Goal: Task Accomplishment & Management: Complete application form

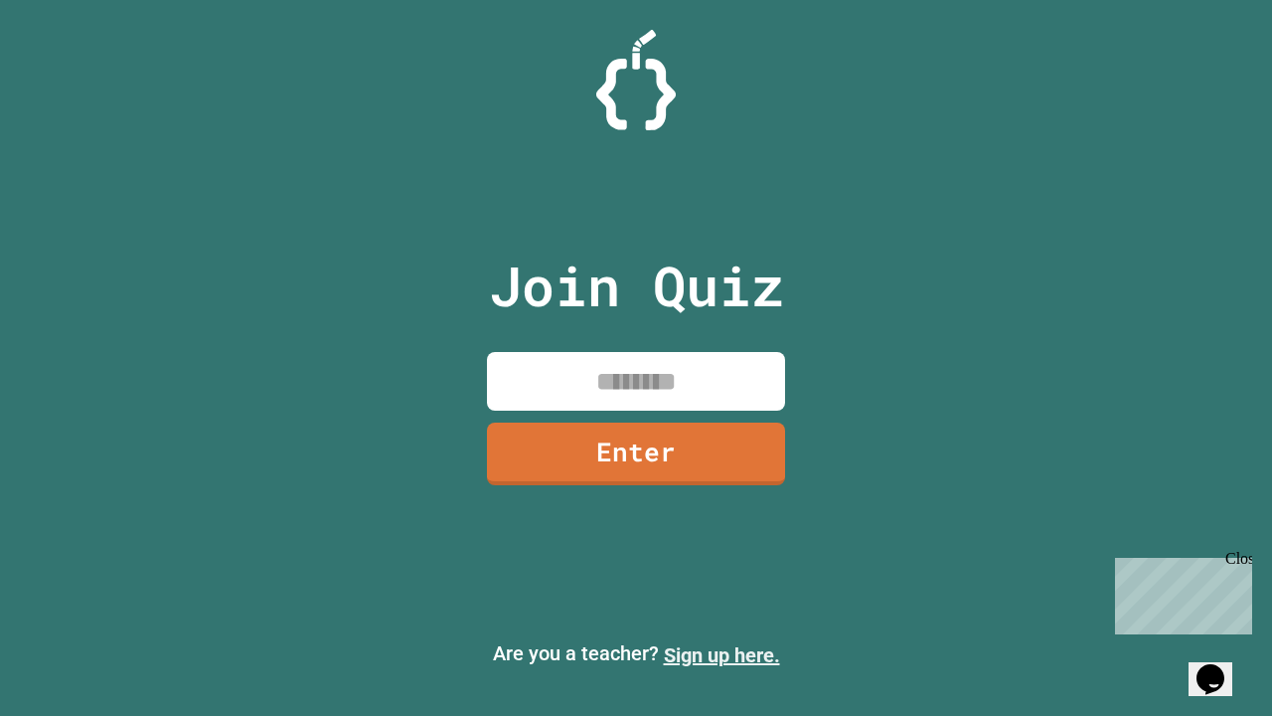
click at [721, 655] on link "Sign up here." at bounding box center [722, 655] width 116 height 24
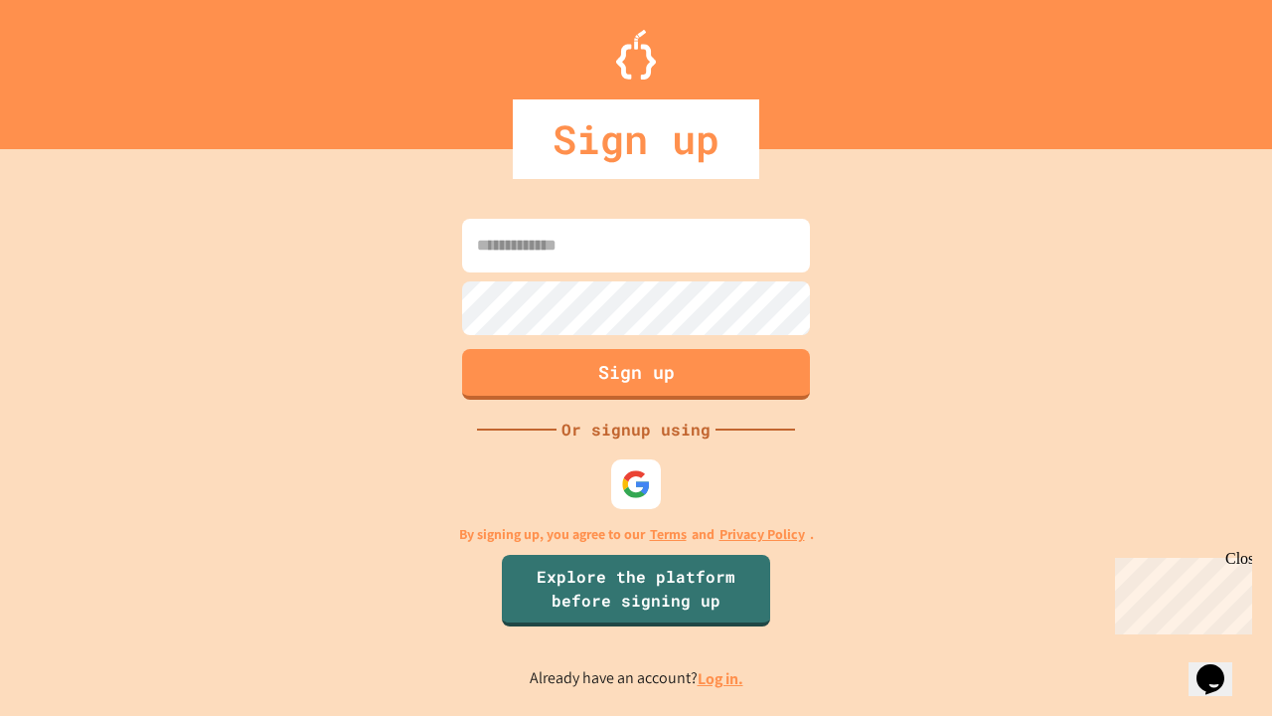
click at [721, 678] on link "Log in." at bounding box center [721, 678] width 46 height 21
